Goal: Task Accomplishment & Management: Use online tool/utility

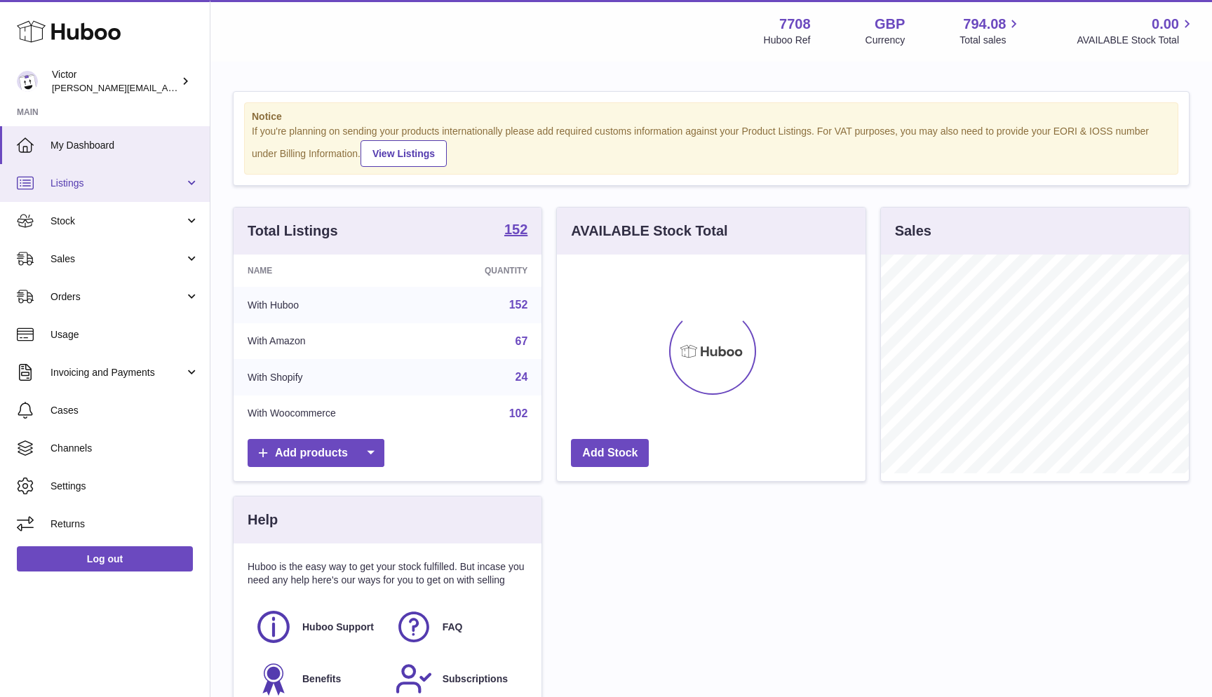
scroll to position [219, 309]
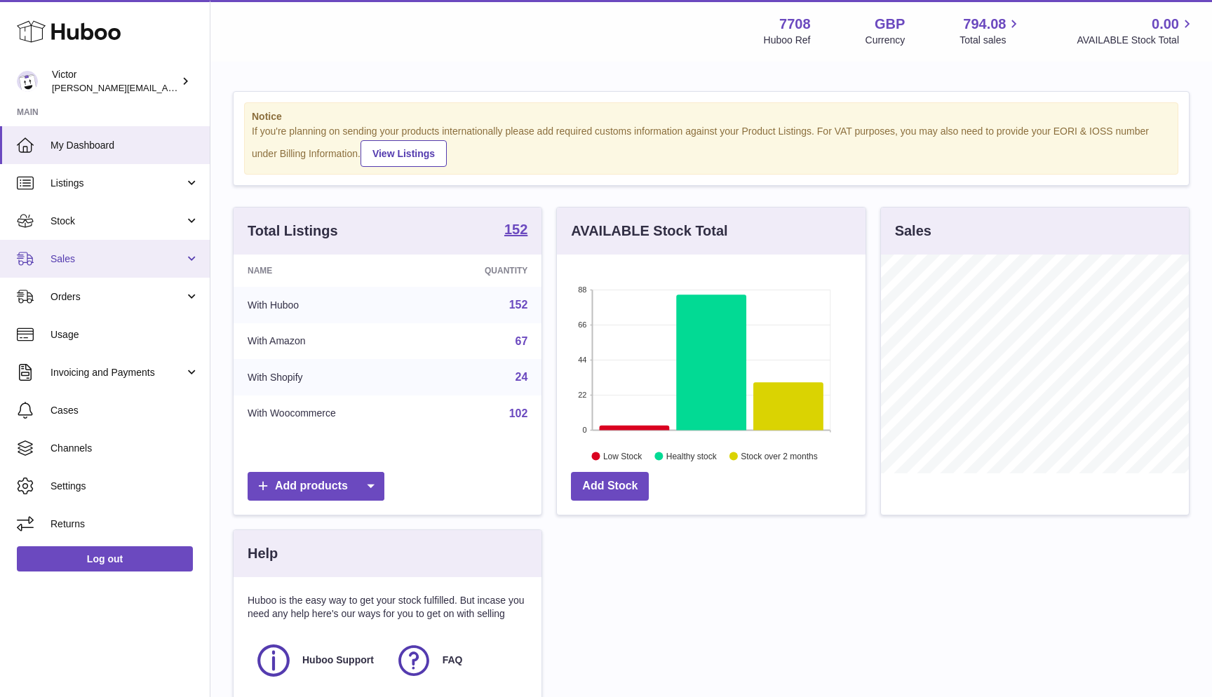
click at [90, 262] on span "Sales" at bounding box center [117, 258] width 134 height 13
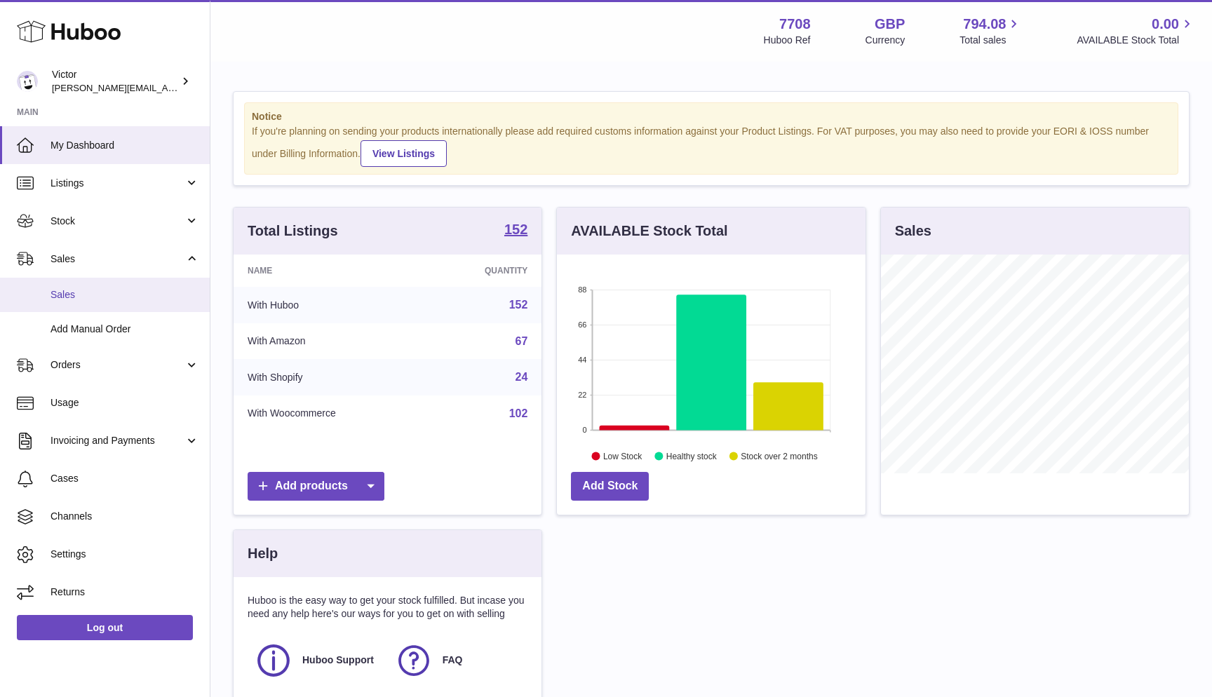
click at [75, 293] on span "Sales" at bounding box center [124, 294] width 149 height 13
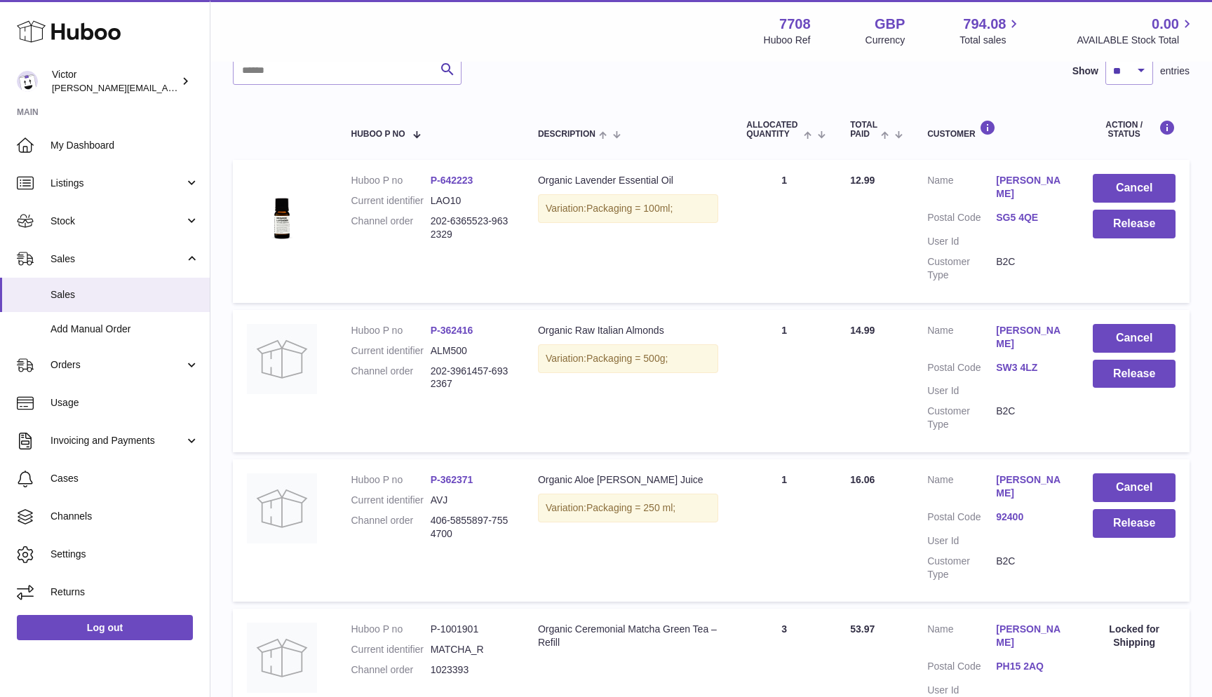
scroll to position [126, 0]
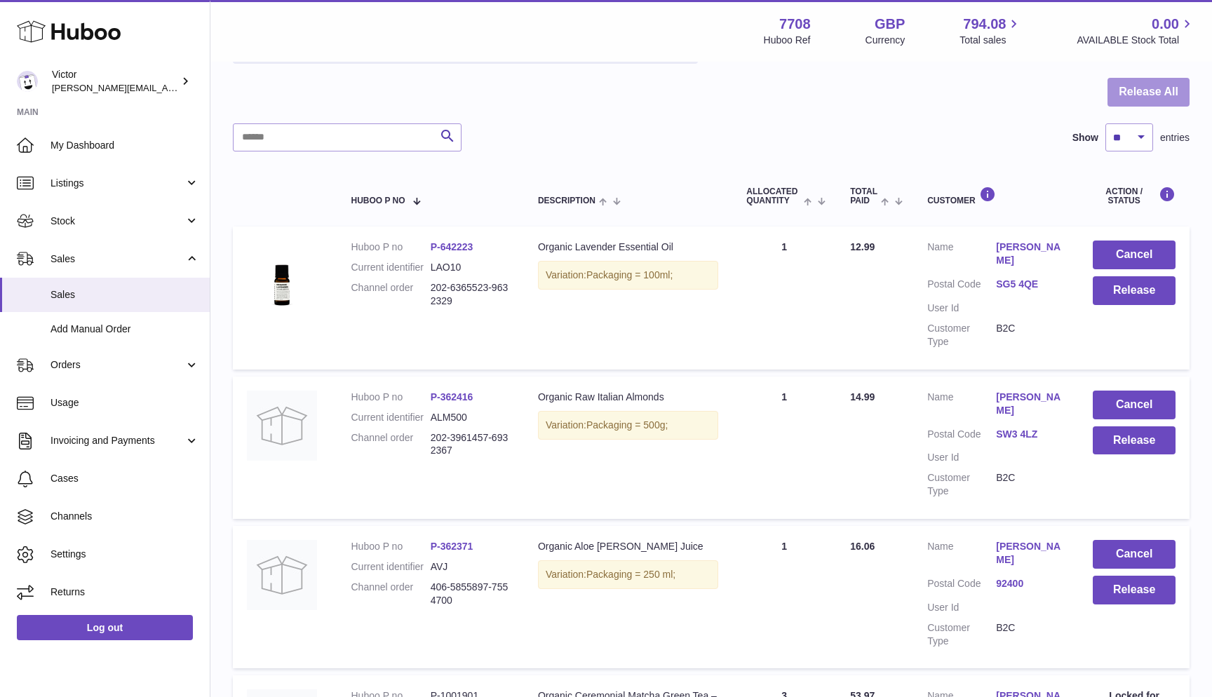
click at [1180, 95] on button "Release All" at bounding box center [1148, 92] width 82 height 29
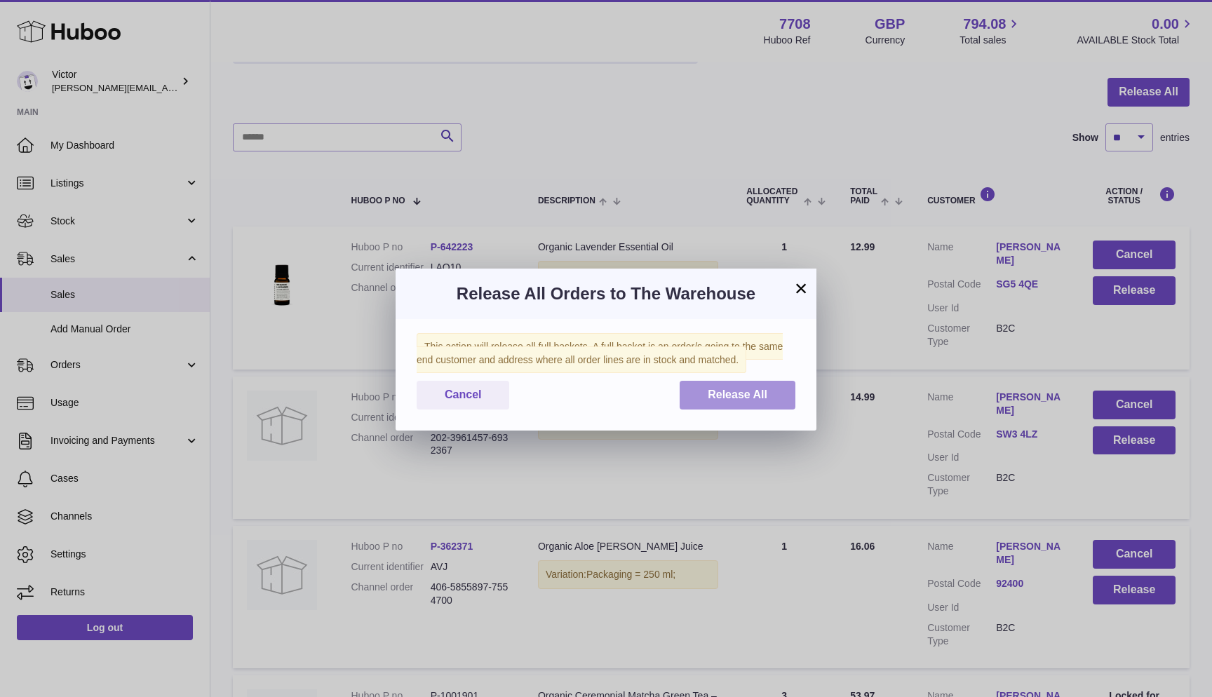
click at [780, 391] on button "Release All" at bounding box center [738, 395] width 116 height 29
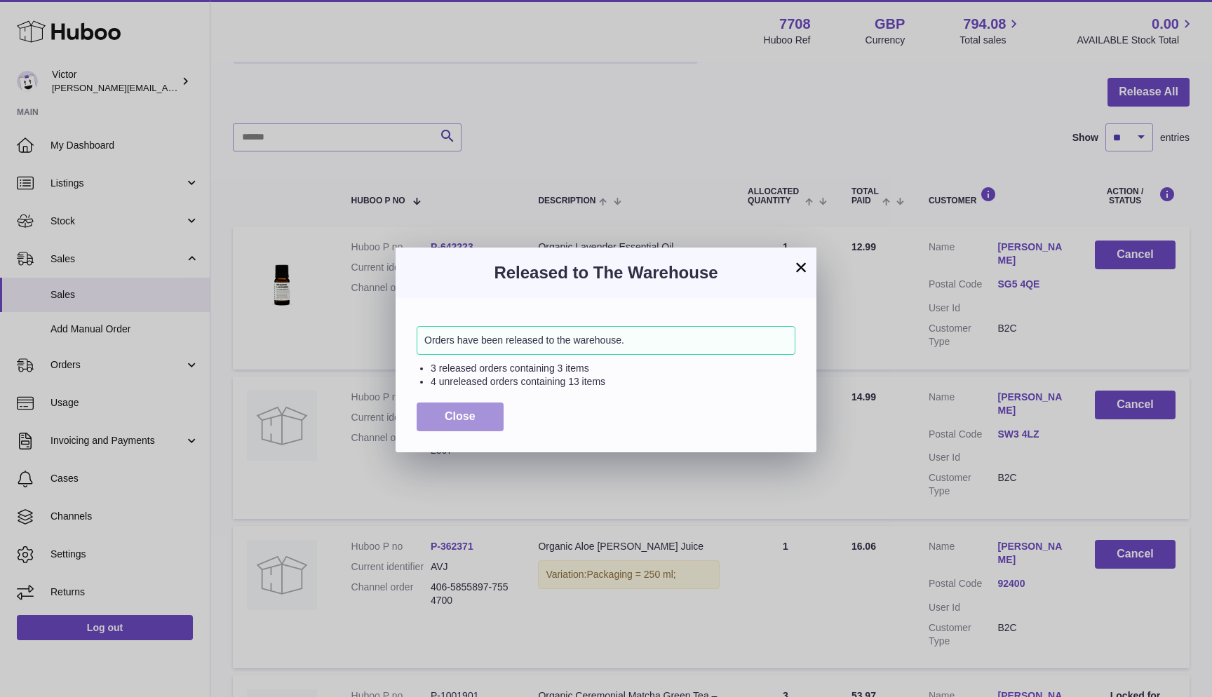
click at [450, 410] on span "Close" at bounding box center [460, 416] width 31 height 12
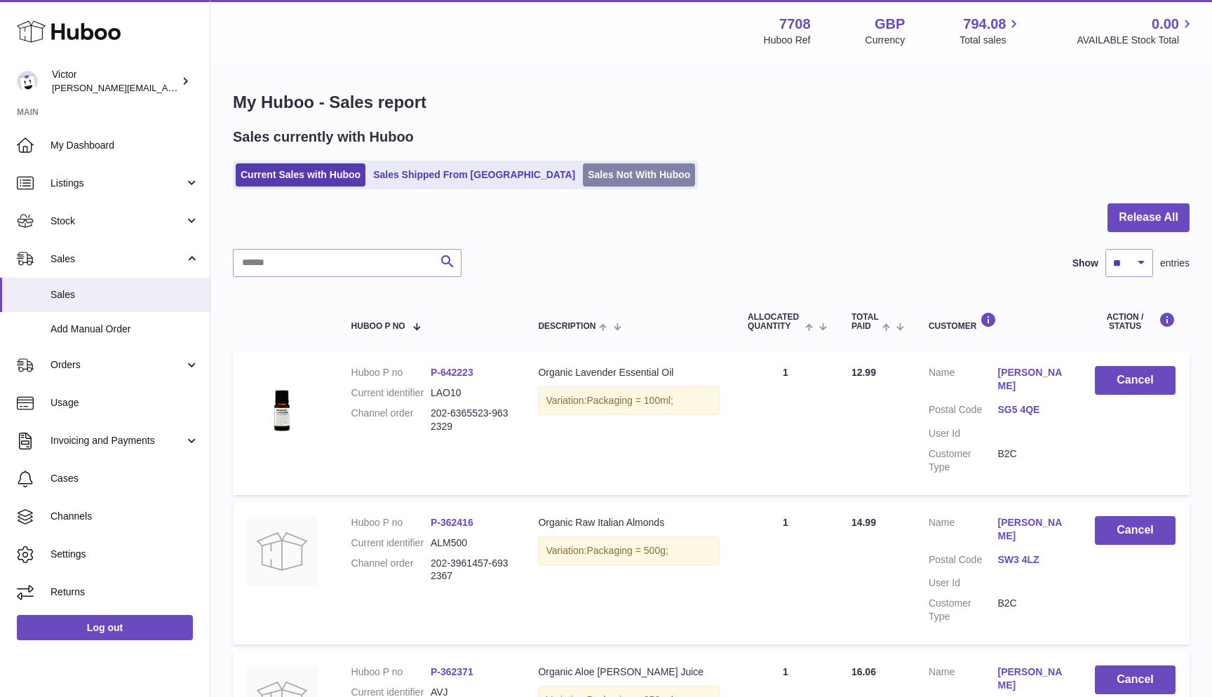
scroll to position [0, 0]
click at [583, 170] on link "Sales Not With Huboo" at bounding box center [639, 174] width 112 height 23
